Goal: Register for event/course

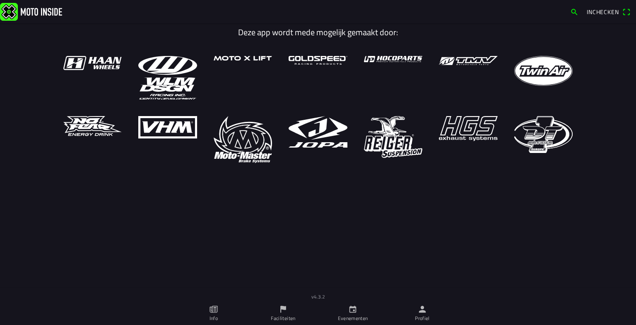
click at [414, 316] on link "Profiel" at bounding box center [423, 313] width 70 height 23
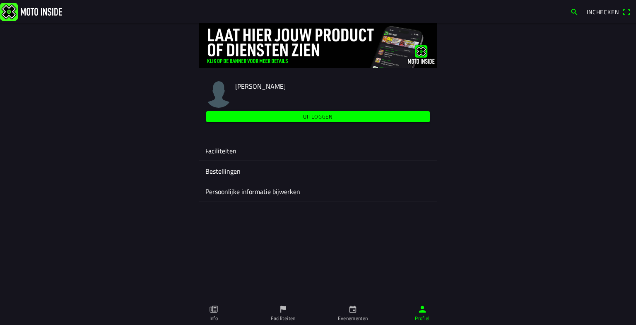
click at [231, 149] on ion-label "Faciliteiten" at bounding box center [317, 151] width 225 height 10
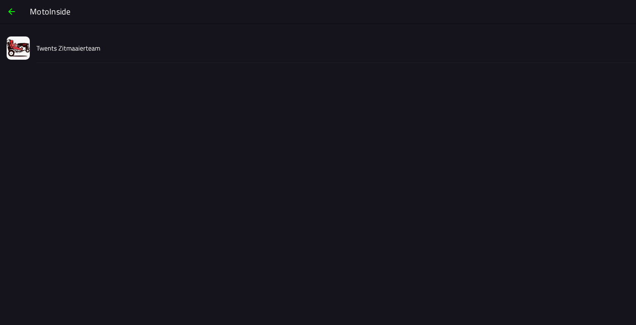
click at [0, 0] on slot "Twents Zitmaaierteam" at bounding box center [0, 0] width 0 height 0
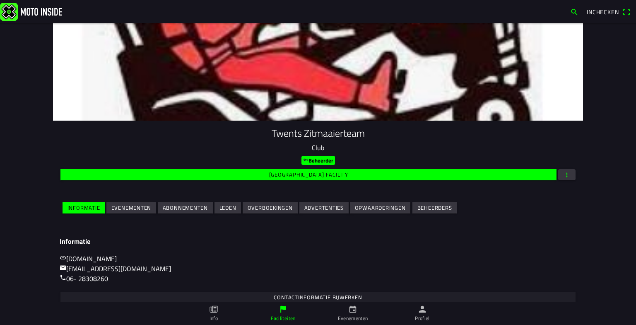
click at [0, 0] on slot "Evenementen" at bounding box center [0, 0] width 0 height 0
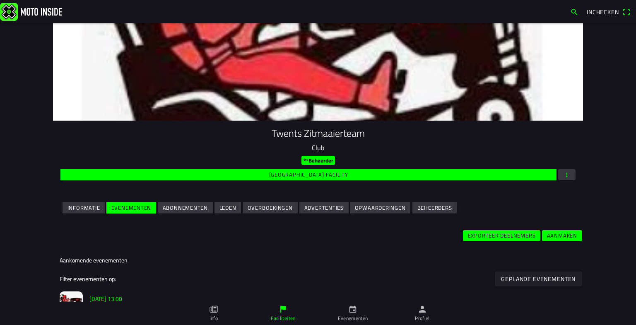
scroll to position [263, 0]
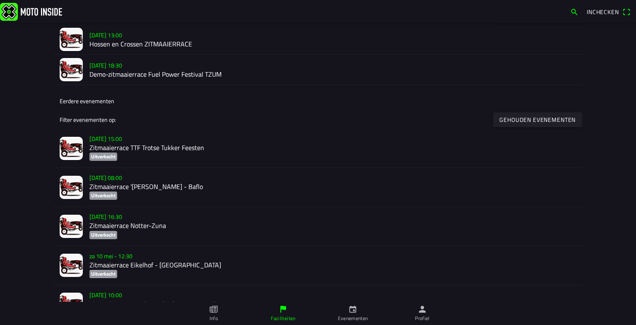
click at [159, 73] on h2 "Demo-zitmaaierrace Fuel Power Festival TZUM" at bounding box center [332, 74] width 487 height 8
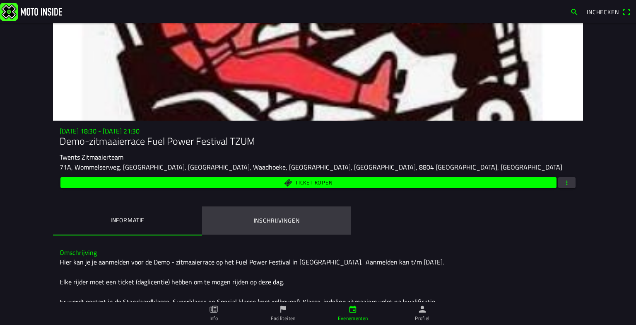
click at [280, 217] on ion-label "Inschrijvingen" at bounding box center [277, 220] width 46 height 9
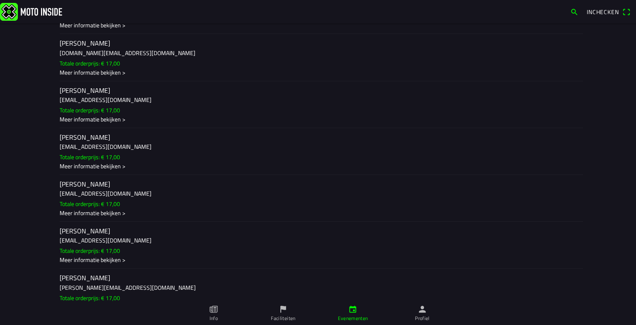
scroll to position [844, 0]
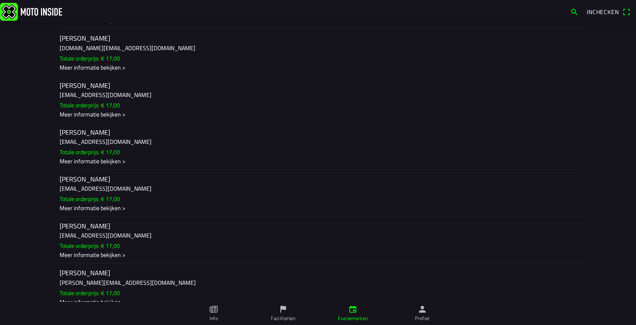
click at [604, 205] on main "[DATE] 18:30 - [DATE] 21:30 Demo-zitmaaierrace Fuel Power Festival TZUM Twents …" at bounding box center [318, 174] width 636 height 302
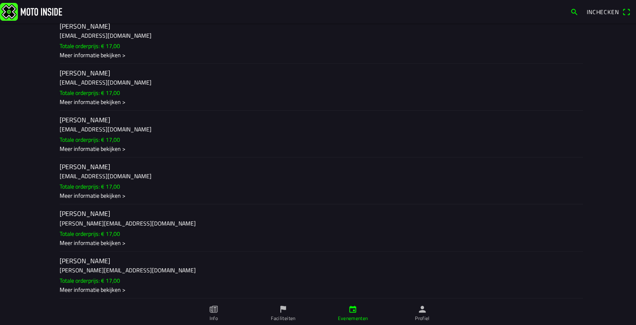
scroll to position [918, 0]
